Goal: Task Accomplishment & Management: Use online tool/utility

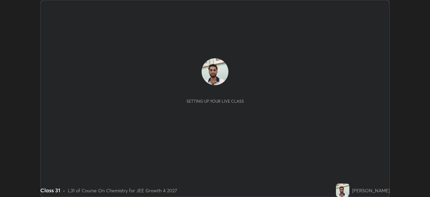
scroll to position [197, 430]
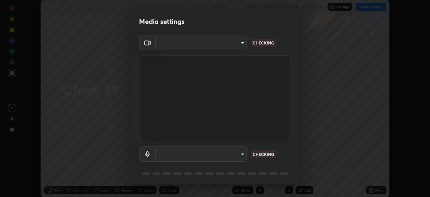
type input "6de8c8c8c69a591e8c739c30eda71f68b62f532a13bcefb910f5f36625bfec2e"
type input "default"
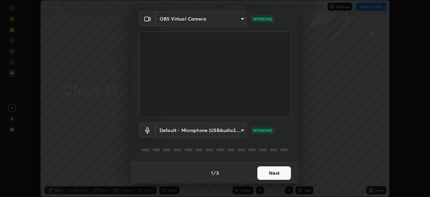
click at [281, 173] on button "Next" at bounding box center [274, 172] width 34 height 13
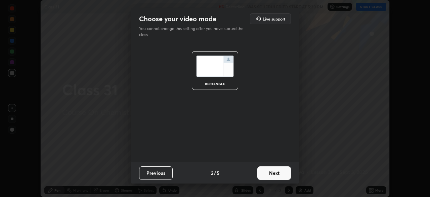
click at [282, 173] on button "Next" at bounding box center [274, 172] width 34 height 13
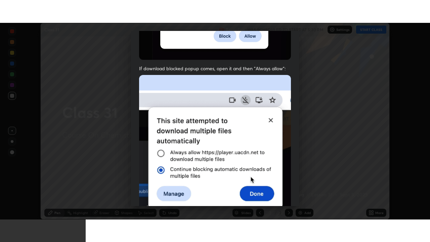
scroll to position [161, 0]
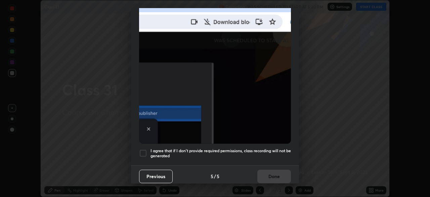
click at [145, 149] on div at bounding box center [143, 153] width 8 height 8
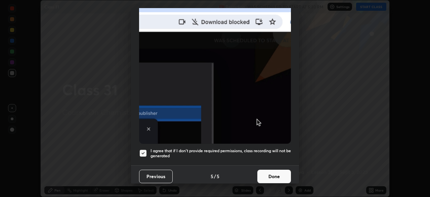
click at [282, 171] on button "Done" at bounding box center [274, 175] width 34 height 13
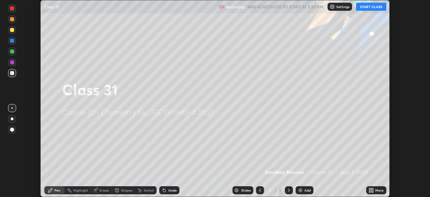
click at [375, 7] on button "START CLASS" at bounding box center [371, 7] width 30 height 8
click at [374, 189] on div "More" at bounding box center [376, 190] width 20 height 8
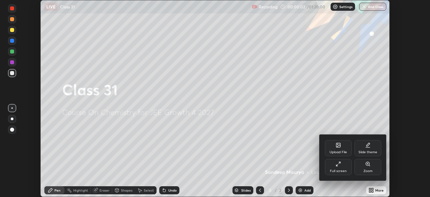
click at [342, 164] on div "Full screen" at bounding box center [338, 167] width 27 height 16
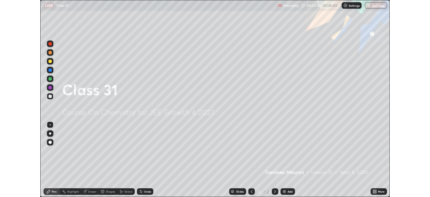
scroll to position [242, 430]
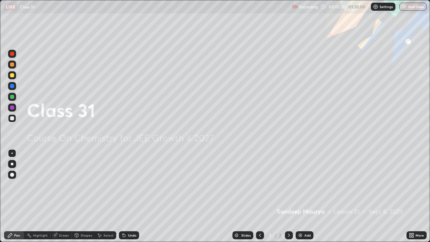
click at [300, 196] on img at bounding box center [300, 235] width 5 height 5
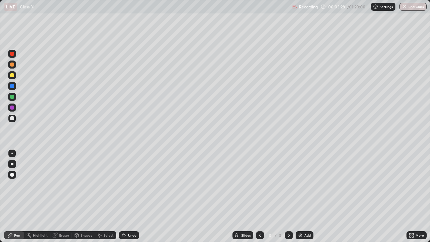
click at [13, 67] on div at bounding box center [12, 65] width 8 height 8
click at [125, 196] on div "Undo" at bounding box center [129, 235] width 20 height 8
click at [131, 196] on div "Undo" at bounding box center [129, 235] width 20 height 8
click at [111, 196] on div "Select" at bounding box center [109, 235] width 10 height 3
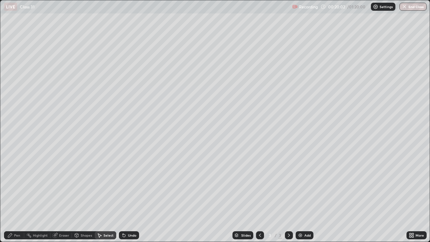
click at [93, 196] on div "Shapes" at bounding box center [83, 235] width 23 height 8
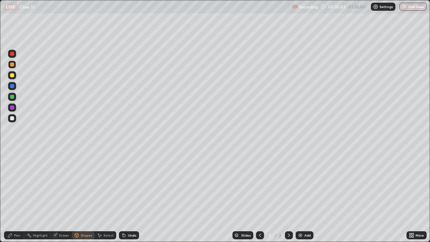
click at [68, 196] on div "Eraser" at bounding box center [61, 235] width 22 height 8
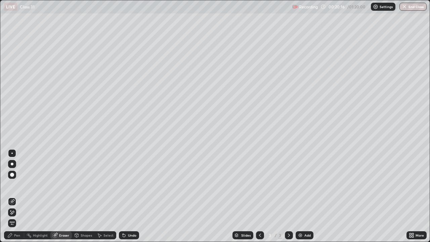
click at [185, 196] on div "Slides 3 / 3 Add" at bounding box center [273, 235] width 268 height 13
click at [17, 196] on div "Pen" at bounding box center [17, 235] width 6 height 3
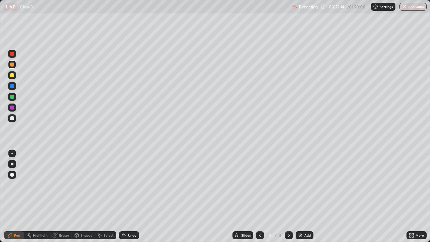
click at [13, 117] on div at bounding box center [12, 118] width 4 height 4
click at [5, 196] on div "Pen" at bounding box center [14, 235] width 20 height 8
click at [301, 196] on img at bounding box center [300, 235] width 5 height 5
click at [327, 196] on div "Slides 4 / 4 Add" at bounding box center [273, 235] width 268 height 13
click at [413, 196] on icon at bounding box center [413, 237] width 2 height 2
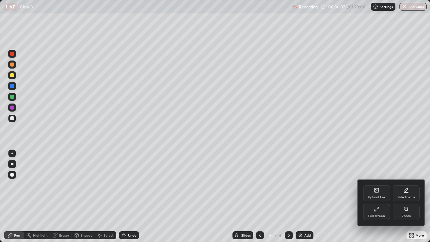
click at [379, 196] on icon at bounding box center [376, 208] width 5 height 5
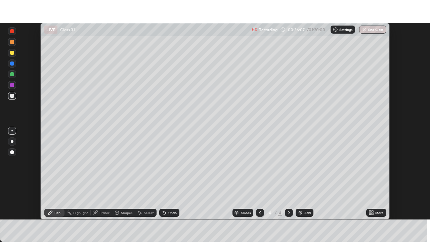
scroll to position [33416, 33182]
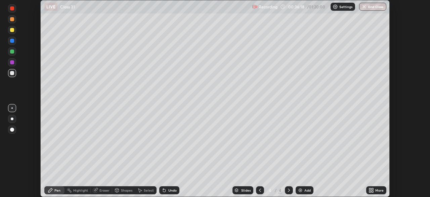
click at [372, 188] on icon at bounding box center [373, 189] width 2 height 2
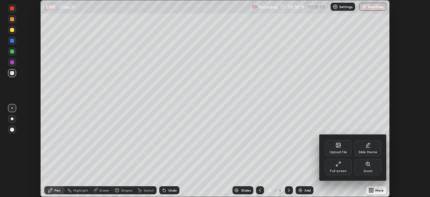
click at [342, 165] on div "Full screen" at bounding box center [338, 167] width 27 height 16
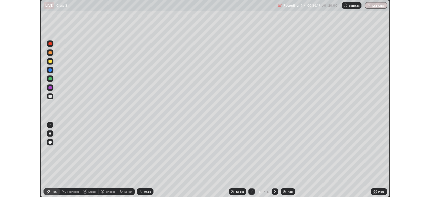
scroll to position [242, 430]
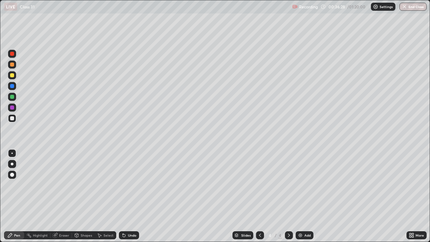
click at [301, 196] on img at bounding box center [300, 235] width 5 height 5
click at [413, 196] on icon at bounding box center [413, 234] width 2 height 2
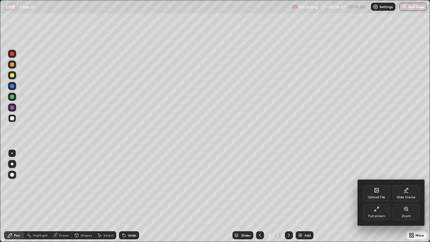
click at [379, 196] on div "Full screen" at bounding box center [376, 212] width 27 height 16
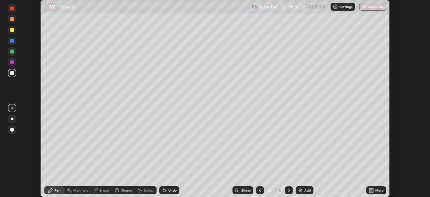
scroll to position [33416, 33182]
